Goal: Contribute content: Add original content to the website for others to see

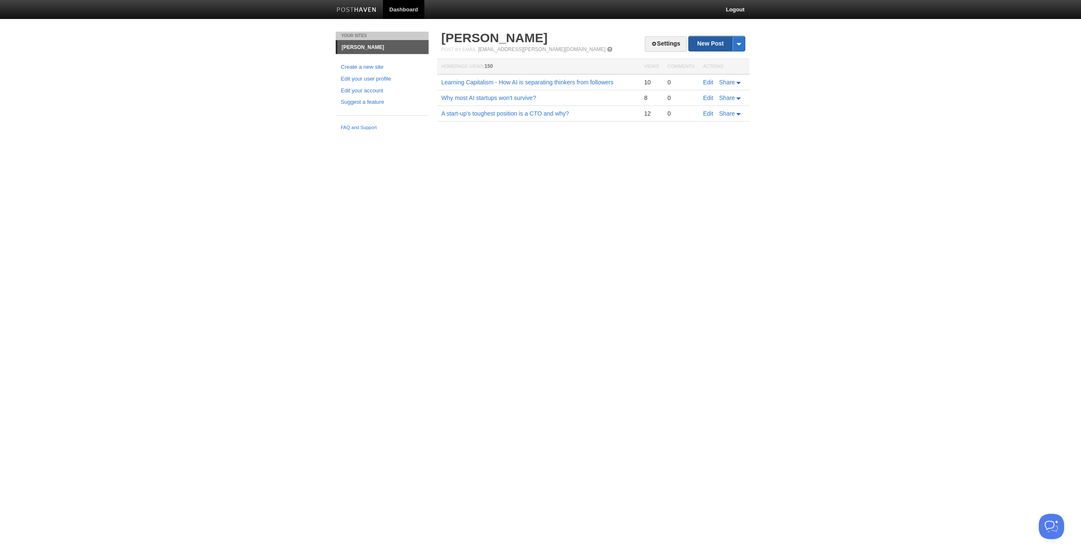
click at [702, 40] on link "New Post" at bounding box center [717, 43] width 56 height 15
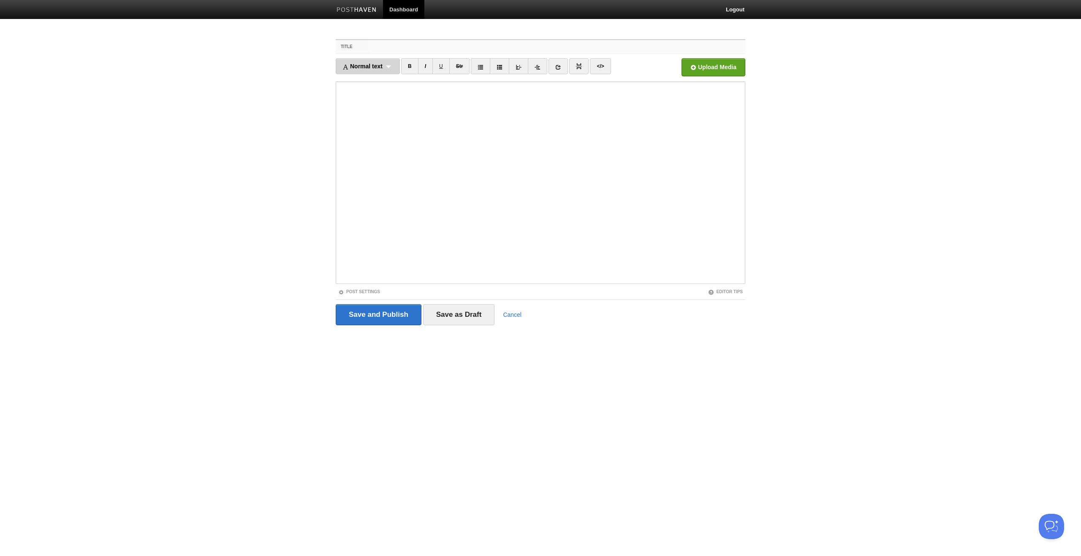
click at [381, 63] on span "Normal text" at bounding box center [362, 66] width 40 height 7
click at [836, 144] on body "Dashboard Logout Your Sites [PERSON_NAME] Create a new site Edit your user prof…" at bounding box center [540, 178] width 1081 height 357
click at [430, 46] on input "Title" at bounding box center [557, 47] width 375 height 14
type input "What I wish I knew earlier"
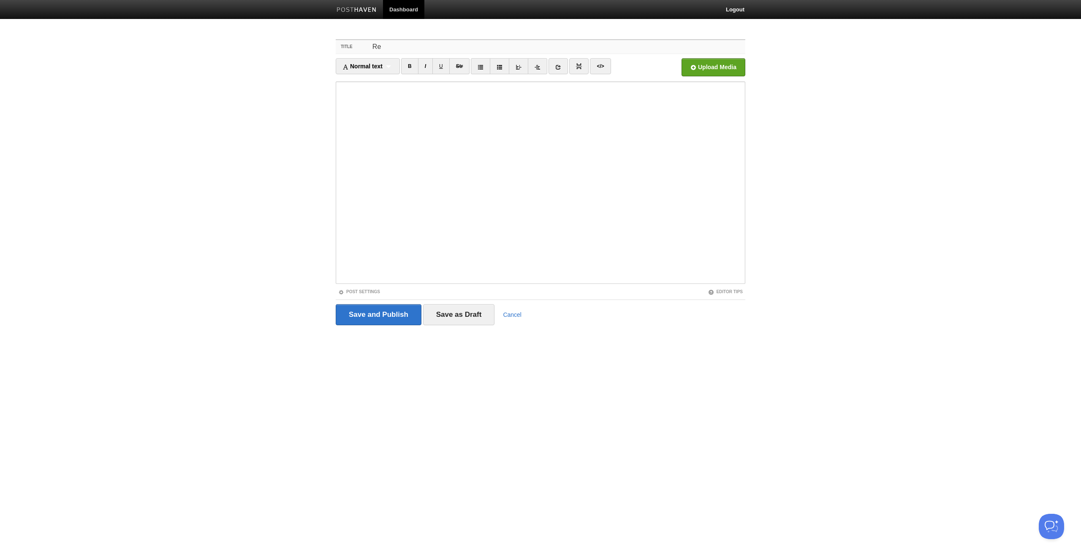
type input "R"
click at [363, 291] on link "Post Settings" at bounding box center [359, 292] width 42 height 5
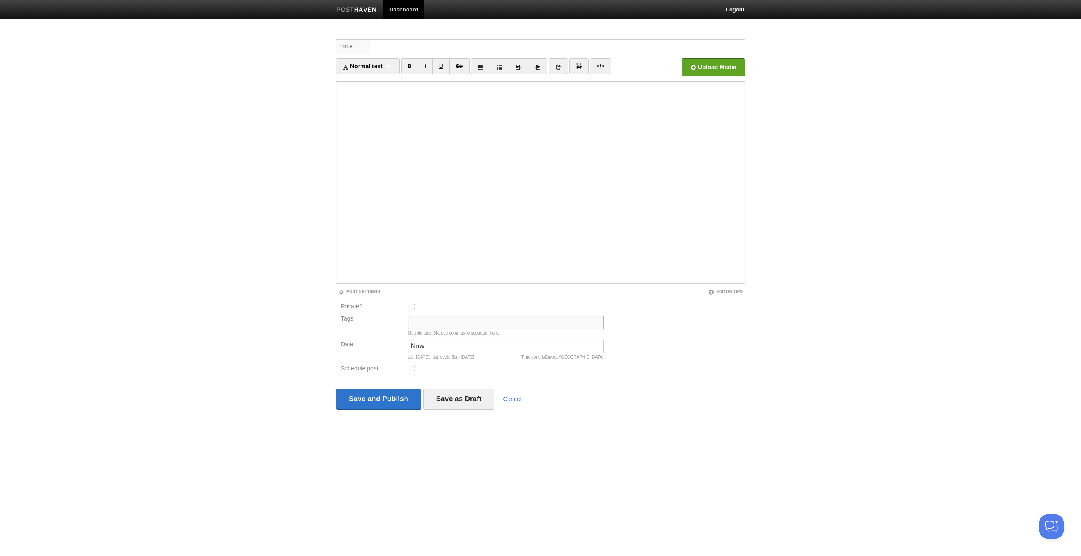
drag, startPoint x: 423, startPoint y: 316, endPoint x: 428, endPoint y: 318, distance: 5.5
click at [423, 316] on input "Tags" at bounding box center [506, 323] width 196 height 14
type input "Founder Finance 101, Finance, Startups"
click at [381, 49] on input "Title" at bounding box center [557, 47] width 375 height 14
click at [397, 46] on input "Startup Incorporation tips I wish I knew when I started" at bounding box center [557, 47] width 375 height 14
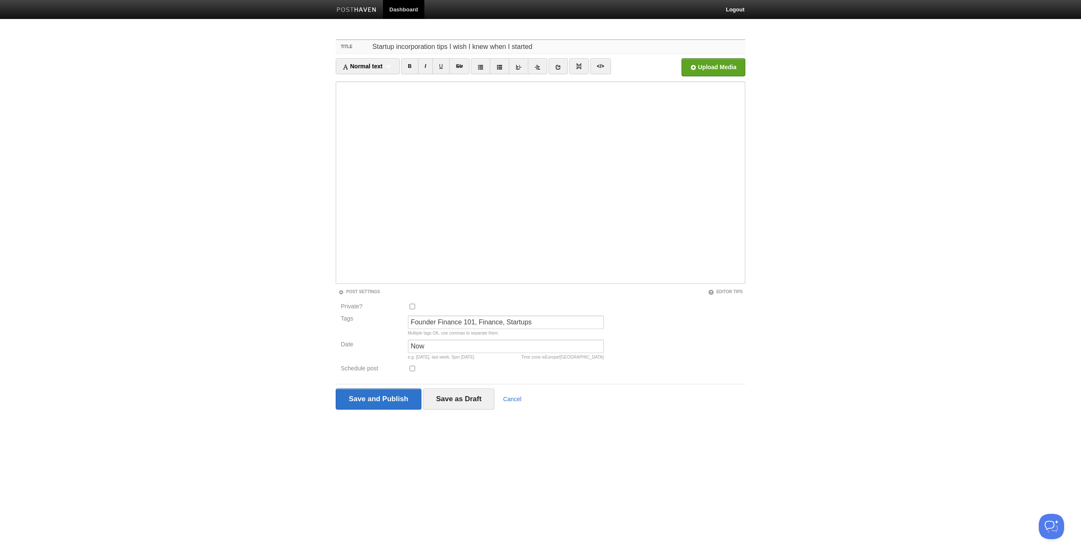
drag, startPoint x: 479, startPoint y: 40, endPoint x: 354, endPoint y: 35, distance: 125.1
click at [354, 35] on div "Title Startup incorporation tips I wish I knew when I started Normal text Norma…" at bounding box center [540, 237] width 422 height 410
drag, startPoint x: 537, startPoint y: 45, endPoint x: 390, endPoint y: 42, distance: 147.4
click at [390, 42] on input "Startup incorporation tips I wish I knew when I started" at bounding box center [557, 47] width 375 height 14
click at [542, 47] on input "Startup incorporation tips I wish I knew when I started" at bounding box center [557, 47] width 375 height 14
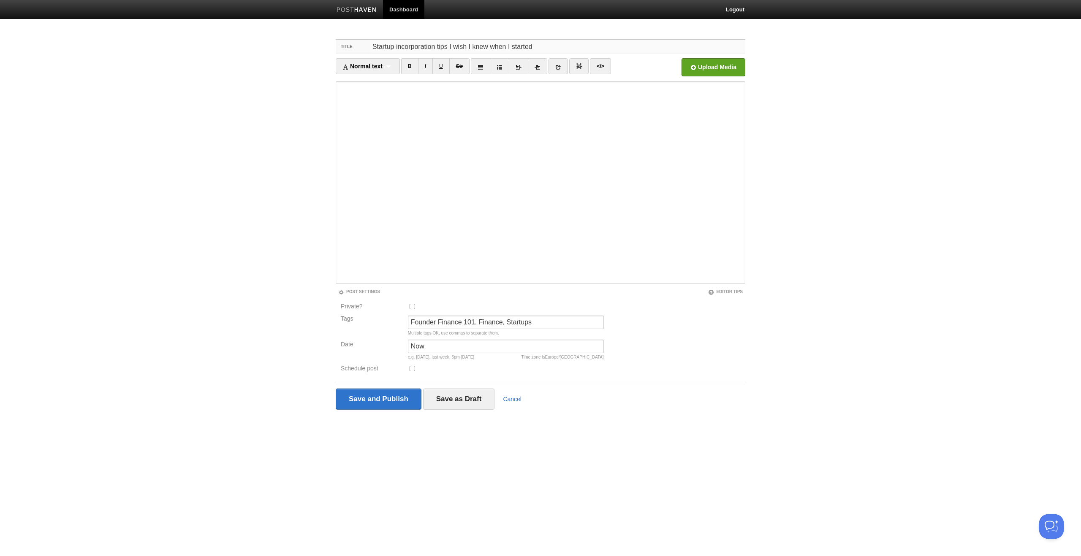
drag, startPoint x: 521, startPoint y: 47, endPoint x: 371, endPoint y: 38, distance: 149.7
click at [371, 38] on div "Title Startup incorporation tips I wish I knew when I started Normal text Norma…" at bounding box center [540, 237] width 422 height 410
drag, startPoint x: 436, startPoint y: 47, endPoint x: 367, endPoint y: 42, distance: 69.4
click at [367, 42] on div "Title Founder Finance 101: Incorporating your startup ([GEOGRAPHIC_DATA], [GEOG…" at bounding box center [540, 47] width 409 height 14
click at [546, 43] on input "Incorporating your startup ([GEOGRAPHIC_DATA], [GEOGRAPHIC_DATA] and [GEOGRAPHI…" at bounding box center [557, 47] width 375 height 14
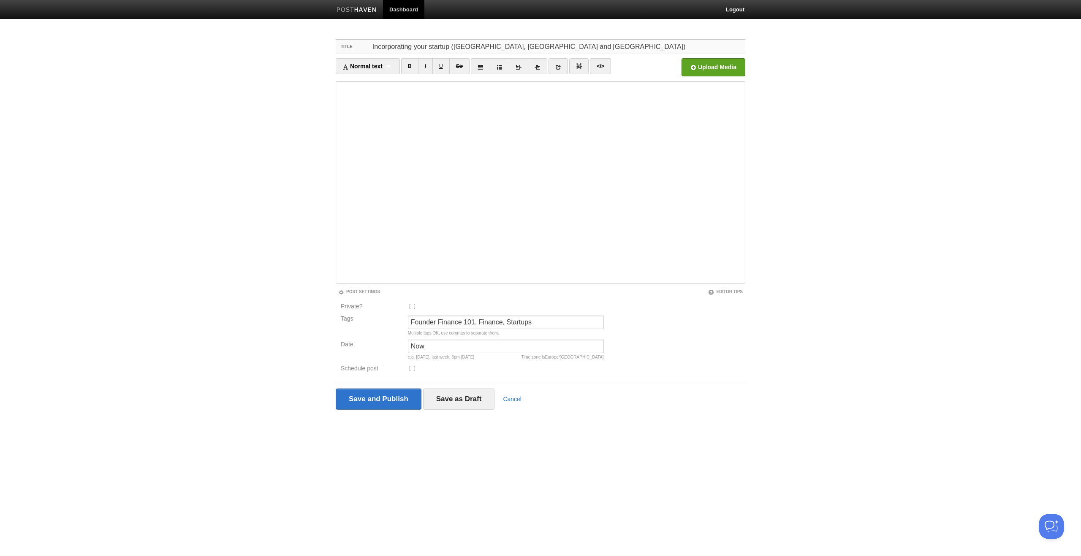
click at [535, 47] on input "Incorporating your startup ([GEOGRAPHIC_DATA], [GEOGRAPHIC_DATA] and [GEOGRAPHI…" at bounding box center [557, 47] width 375 height 14
drag, startPoint x: 534, startPoint y: 46, endPoint x: 360, endPoint y: 42, distance: 173.5
click at [360, 42] on div "Title Incorporating your startup ([GEOGRAPHIC_DATA], [GEOGRAPHIC_DATA] and [GEO…" at bounding box center [540, 47] width 409 height 14
click at [533, 44] on input "Incorporating your startup ([GEOGRAPHIC_DATA], [GEOGRAPHIC_DATA] and [GEOGRAPHI…" at bounding box center [557, 47] width 375 height 14
paste input "Founder Finance 101:"
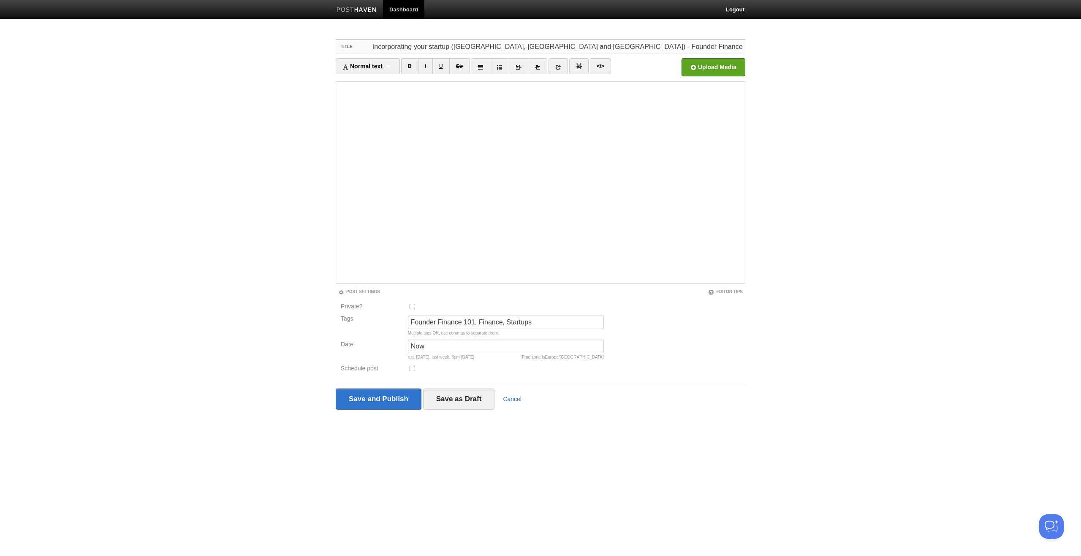
click at [530, 46] on input "Incorporating your startup ([GEOGRAPHIC_DATA], [GEOGRAPHIC_DATA] and [GEOGRAPHI…" at bounding box center [557, 47] width 375 height 14
click at [624, 46] on input "Incorporating your startup ([GEOGRAPHIC_DATA], [GEOGRAPHIC_DATA] and [GEOGRAPHI…" at bounding box center [557, 47] width 375 height 14
click at [530, 46] on input "Incorporating your startup ([GEOGRAPHIC_DATA], [GEOGRAPHIC_DATA] and [GEOGRAPHI…" at bounding box center [557, 47] width 375 height 14
click at [373, 46] on input "Incorporating your startup ([GEOGRAPHIC_DATA], [GEOGRAPHIC_DATA] and [GEOGRAPHI…" at bounding box center [557, 47] width 375 height 14
click at [479, 47] on input "Things I knew about Incorporating your startup ([GEOGRAPHIC_DATA], [GEOGRAPHIC_…" at bounding box center [557, 47] width 375 height 14
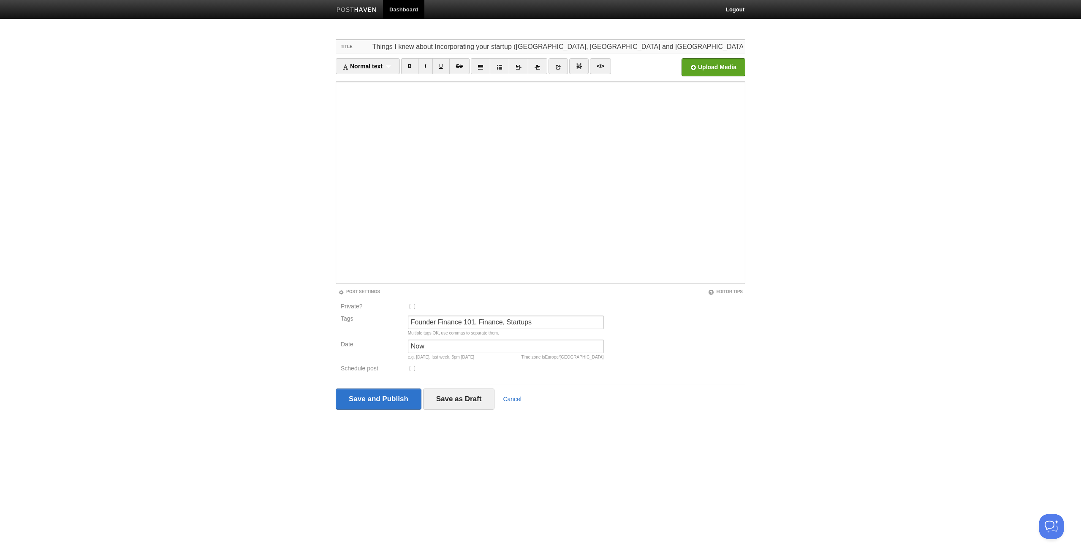
click at [479, 47] on input "Things I knew about Incorporating your startup ([GEOGRAPHIC_DATA], [GEOGRAPHIC_…" at bounding box center [557, 47] width 375 height 14
drag, startPoint x: 437, startPoint y: 45, endPoint x: 444, endPoint y: 44, distance: 6.3
click at [437, 45] on input "Things I knew about Incorporating a startup ([GEOGRAPHIC_DATA], [GEOGRAPHIC_DAT…" at bounding box center [557, 47] width 375 height 14
click at [399, 46] on input "Things I knew about incorporating a startup ([GEOGRAPHIC_DATA], [GEOGRAPHIC_DAT…" at bounding box center [557, 47] width 375 height 14
drag, startPoint x: 454, startPoint y: 46, endPoint x: 360, endPoint y: 41, distance: 93.9
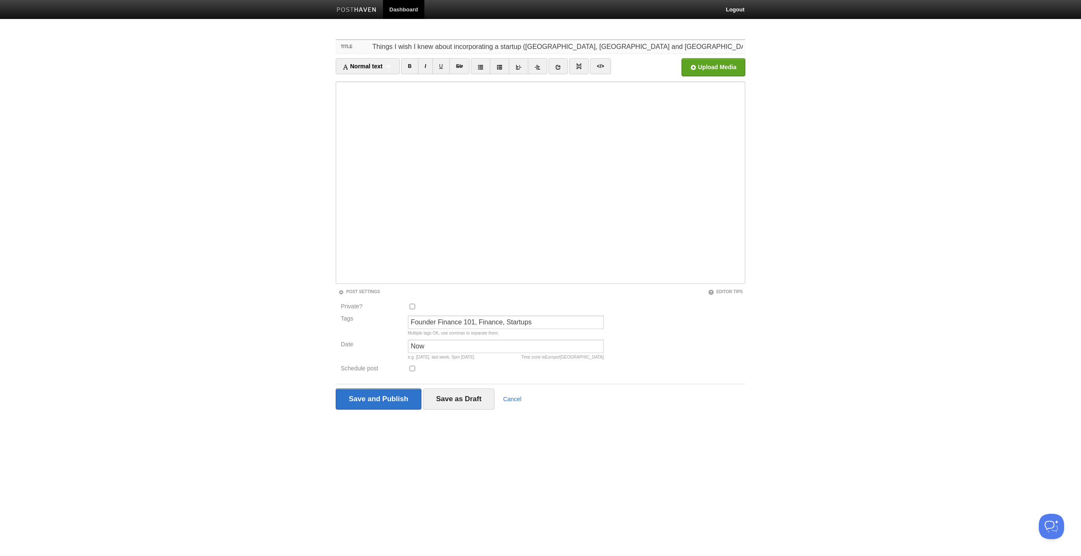
click at [360, 41] on div "Title Things I wish I knew about incorporating a startup ([GEOGRAPHIC_DATA], [G…" at bounding box center [540, 47] width 409 height 14
click at [439, 44] on input "Incorporating a startup ([GEOGRAPHIC_DATA], [GEOGRAPHIC_DATA] and [GEOGRAPHIC_D…" at bounding box center [557, 47] width 375 height 14
click at [671, 48] on input "Incorporating a startup for a first time founder ([GEOGRAPHIC_DATA], [GEOGRAPHI…" at bounding box center [557, 47] width 375 height 14
click at [438, 46] on input "Incorporating a startup for a first time founder ([GEOGRAPHIC_DATA], [GEOGRAPHI…" at bounding box center [557, 47] width 375 height 14
click at [504, 46] on input "Incorporating a startup for a first time founder ([GEOGRAPHIC_DATA], [GEOGRAPHI…" at bounding box center [557, 47] width 375 height 14
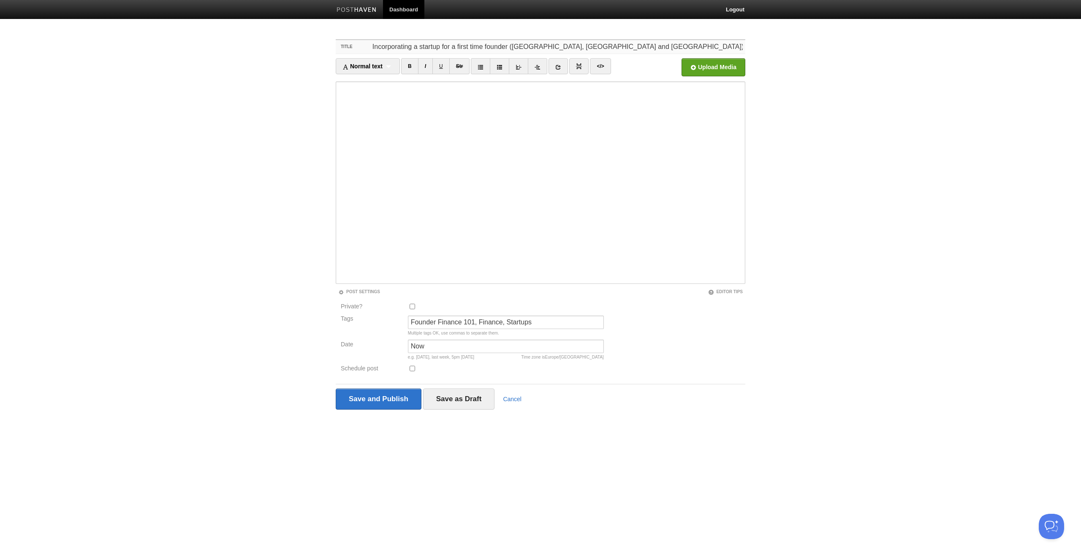
drag, startPoint x: 645, startPoint y: 47, endPoint x: 348, endPoint y: 35, distance: 297.4
click at [348, 35] on div "Title Incorporating a startup for a first time founder ([GEOGRAPHIC_DATA], [GEO…" at bounding box center [540, 237] width 422 height 410
paste input "How to Incorporate Your Startup ([GEOGRAPHIC_DATA], [GEOGRAPHIC_DATA], [GEOGRAP…"
click at [460, 48] on input "How to Incorporate Your Startup ([GEOGRAPHIC_DATA], [GEOGRAPHIC_DATA], [GEOGRAP…" at bounding box center [557, 47] width 375 height 14
drag, startPoint x: 434, startPoint y: 47, endPoint x: 367, endPoint y: 45, distance: 67.1
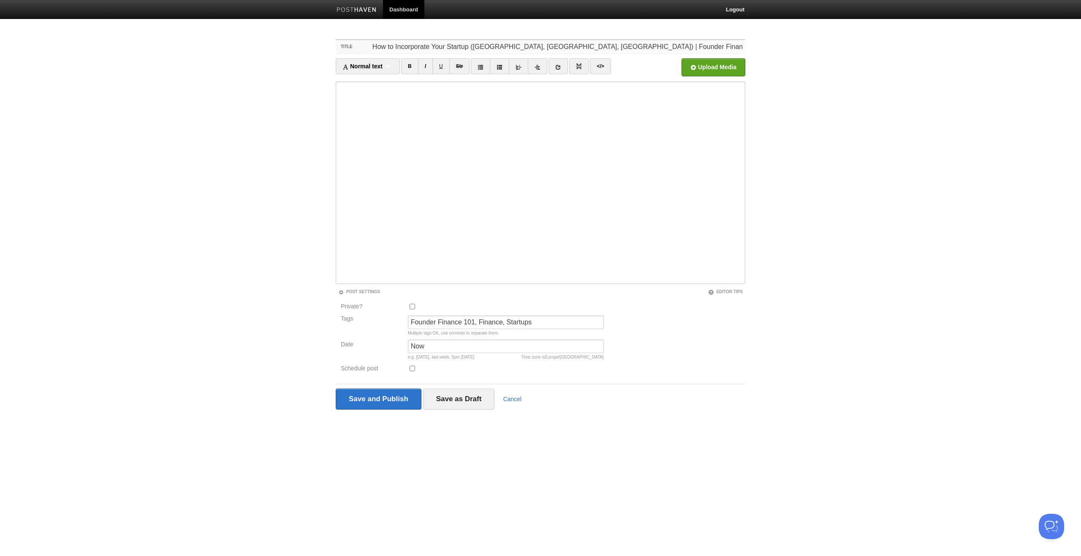
click at [368, 45] on div "Title How to Incorporate Your Startup ([GEOGRAPHIC_DATA], [GEOGRAPHIC_DATA], [G…" at bounding box center [540, 47] width 409 height 14
click at [556, 46] on input "Incorporating your startup the right way - [GEOGRAPHIC_DATA], [GEOGRAPHIC_DATA]…" at bounding box center [557, 47] width 375 height 14
type input "Incorporating your startup the right way - [GEOGRAPHIC_DATA], [GEOGRAPHIC_DATA]…"
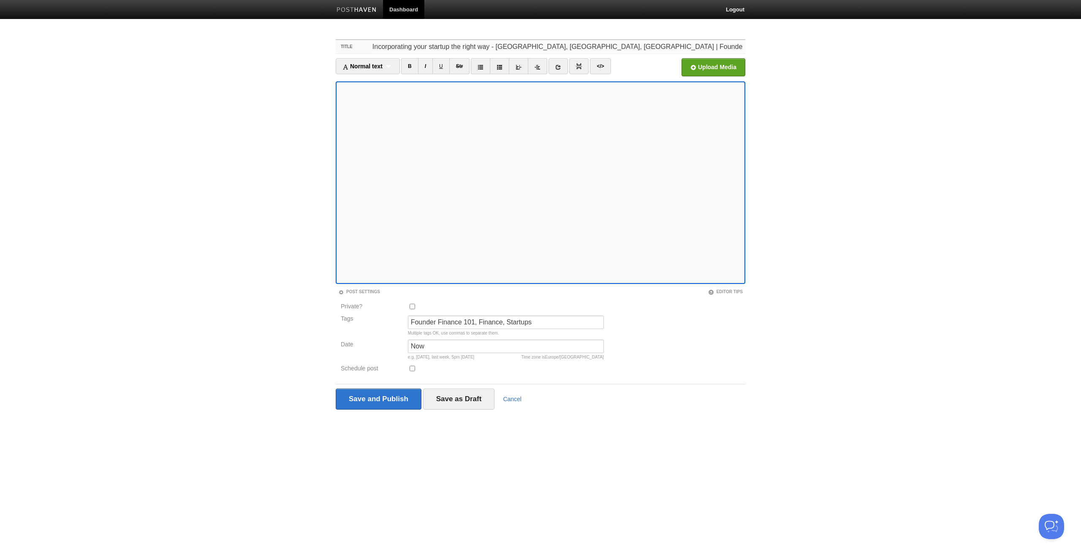
click at [742, 88] on iframe at bounding box center [540, 182] width 409 height 203
